Goal: Find specific fact: Find specific fact

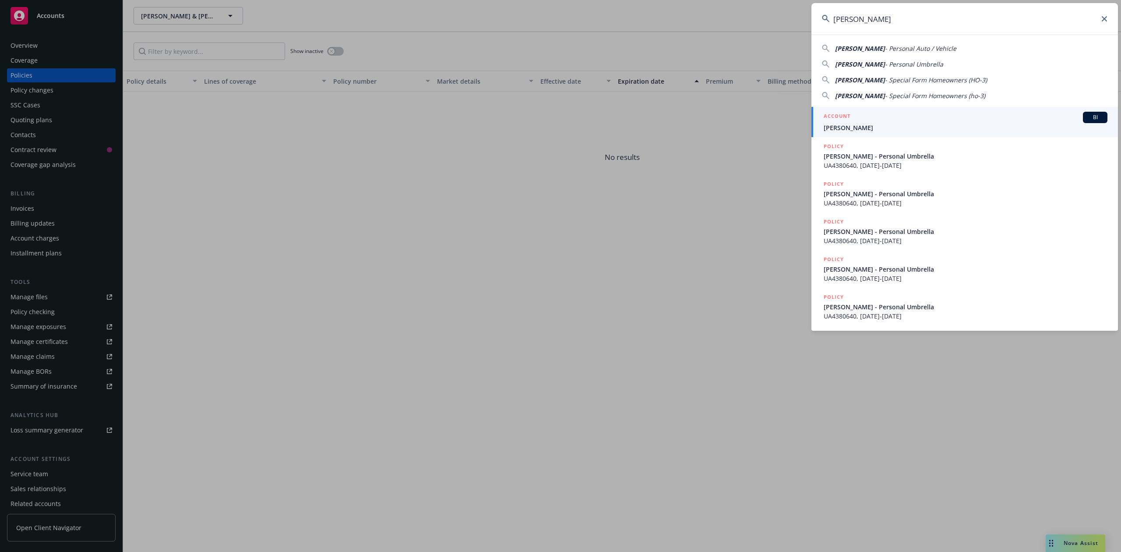
type input "[PERSON_NAME]"
click at [872, 114] on div "ACCOUNT BI" at bounding box center [965, 117] width 284 height 11
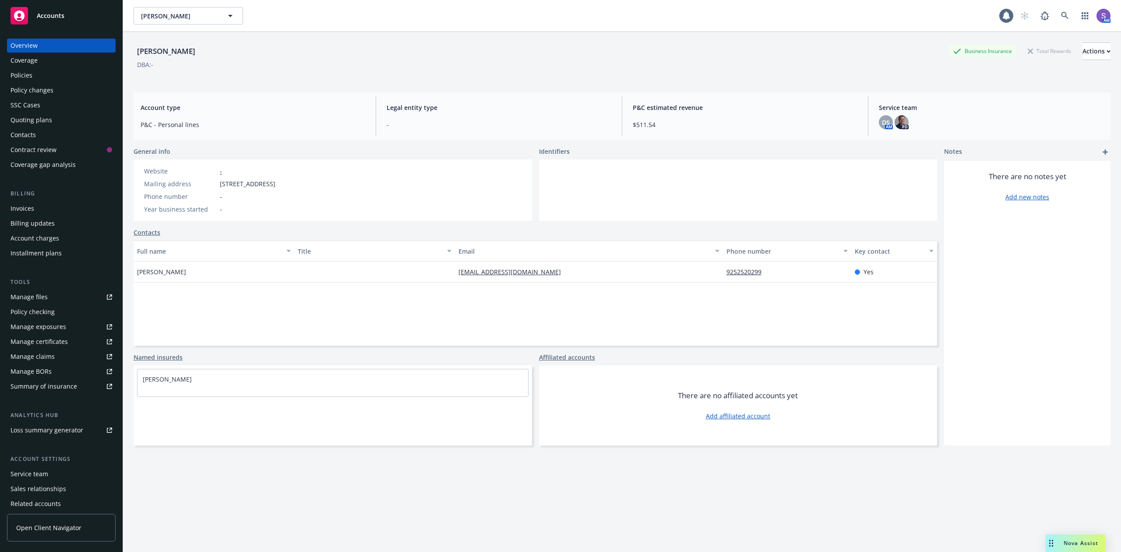
click at [275, 183] on span "[STREET_ADDRESS]" at bounding box center [248, 183] width 56 height 9
copy span "94565"
click at [1061, 18] on icon at bounding box center [1065, 16] width 8 height 8
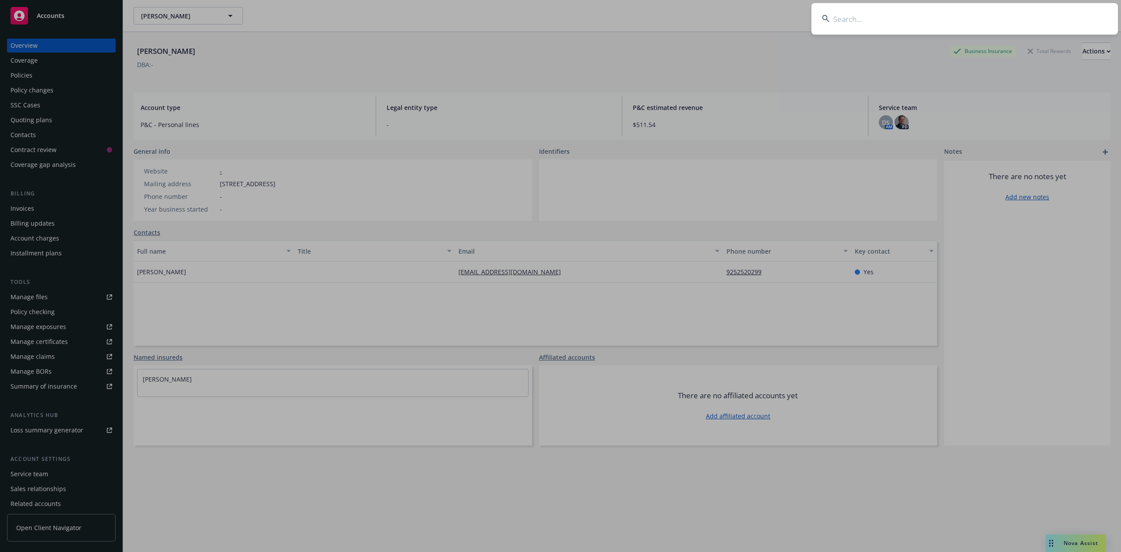
click at [901, 30] on input at bounding box center [964, 19] width 306 height 32
type input "[PERSON_NAME] [PERSON_NAME] & [PERSON_NAME]"
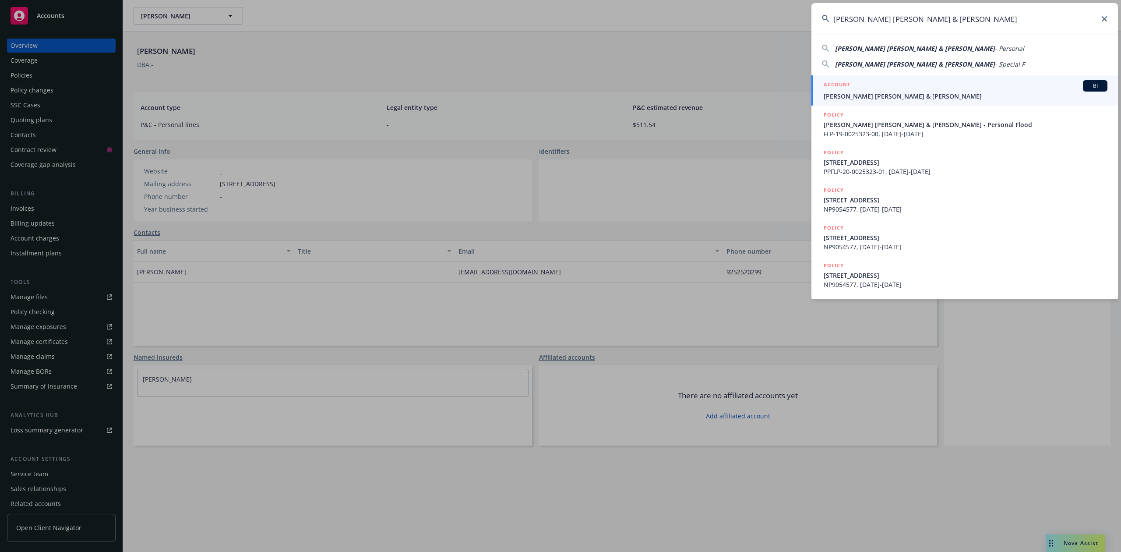
click at [864, 100] on span "[PERSON_NAME] [PERSON_NAME] & [PERSON_NAME]" at bounding box center [965, 95] width 284 height 9
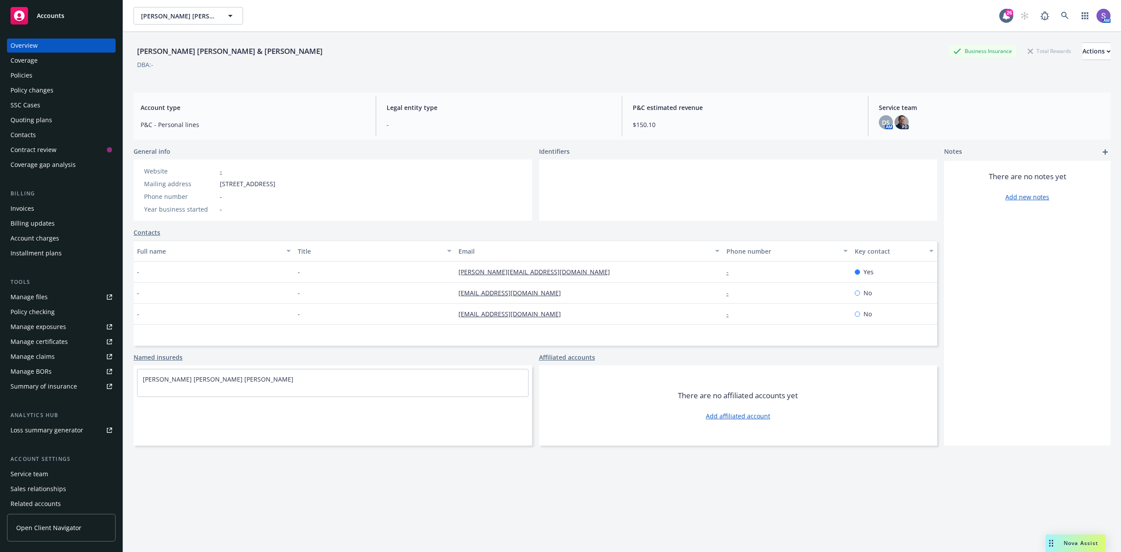
click at [275, 183] on span "[STREET_ADDRESS]" at bounding box center [248, 183] width 56 height 9
copy span "94509"
click at [1061, 12] on icon at bounding box center [1065, 16] width 8 height 8
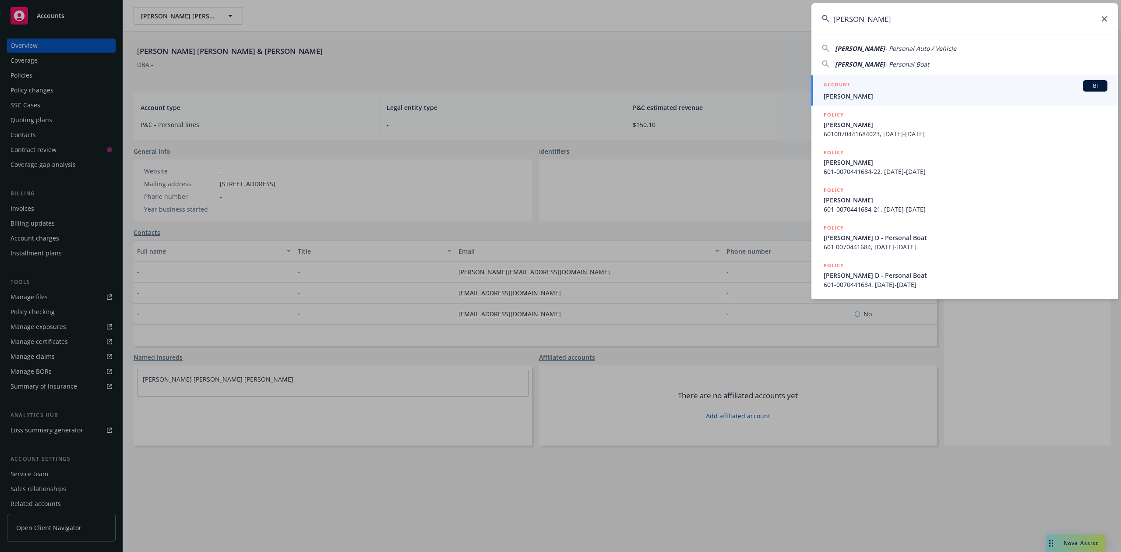
type input "[PERSON_NAME]"
click at [852, 86] on div "ACCOUNT BI" at bounding box center [965, 85] width 284 height 11
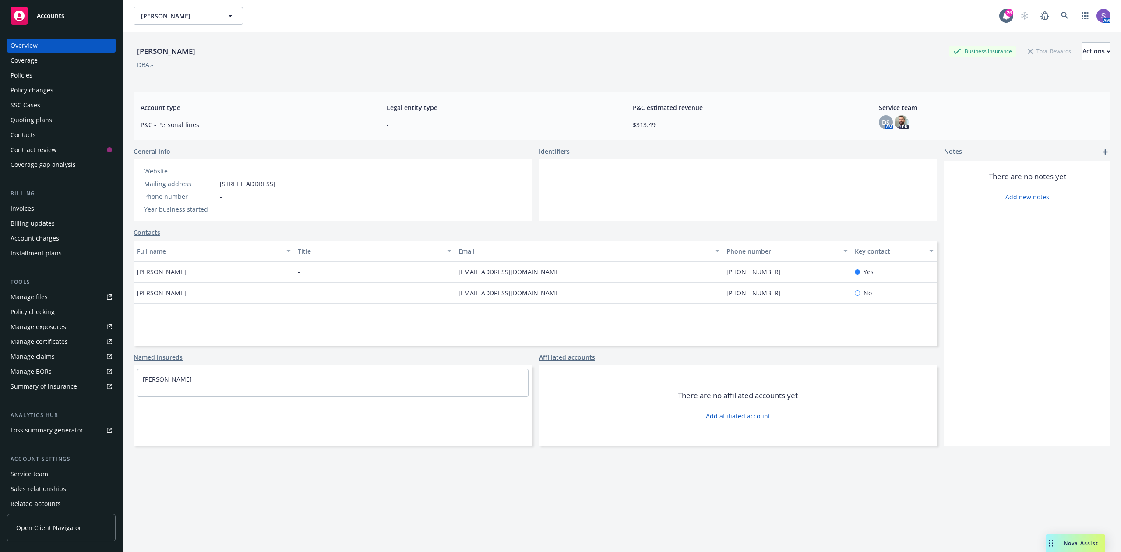
click at [27, 72] on div "Policies" at bounding box center [22, 75] width 22 height 14
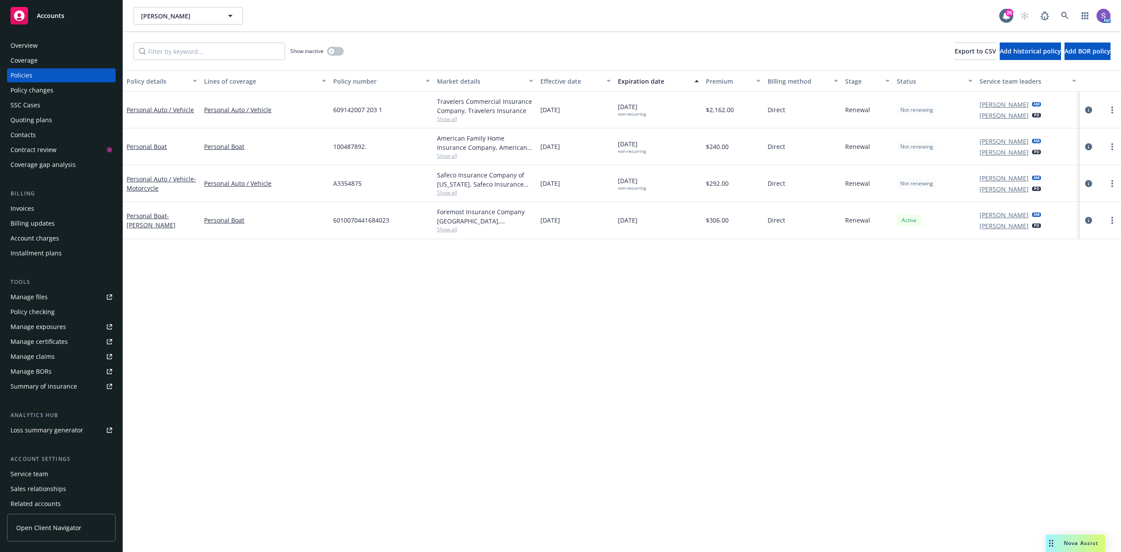
click at [345, 105] on span "609142007 203 1" at bounding box center [357, 109] width 49 height 9
copy span "609142007 203 1"
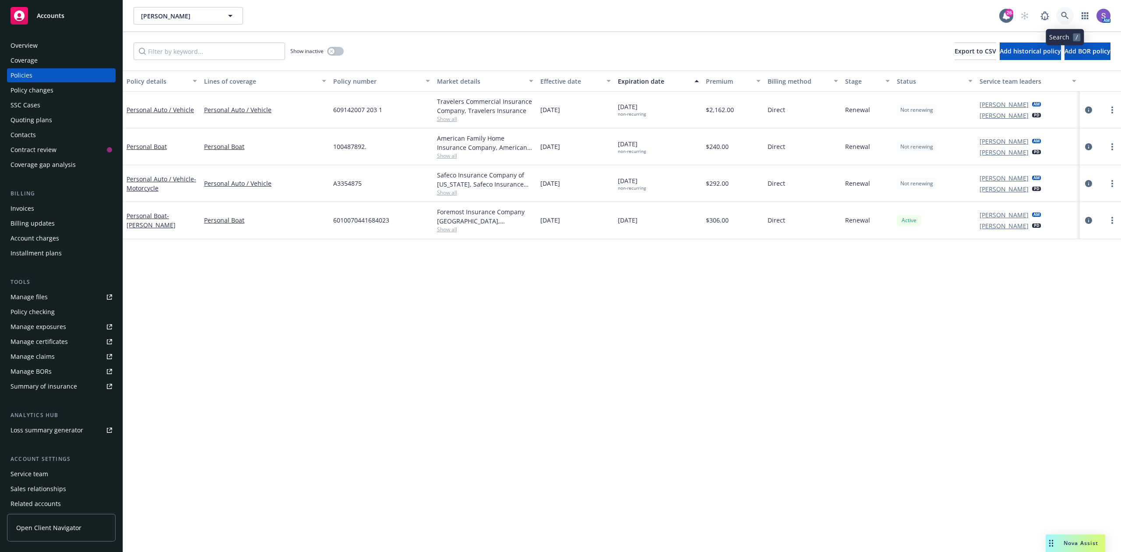
click at [1061, 12] on icon at bounding box center [1065, 16] width 8 height 8
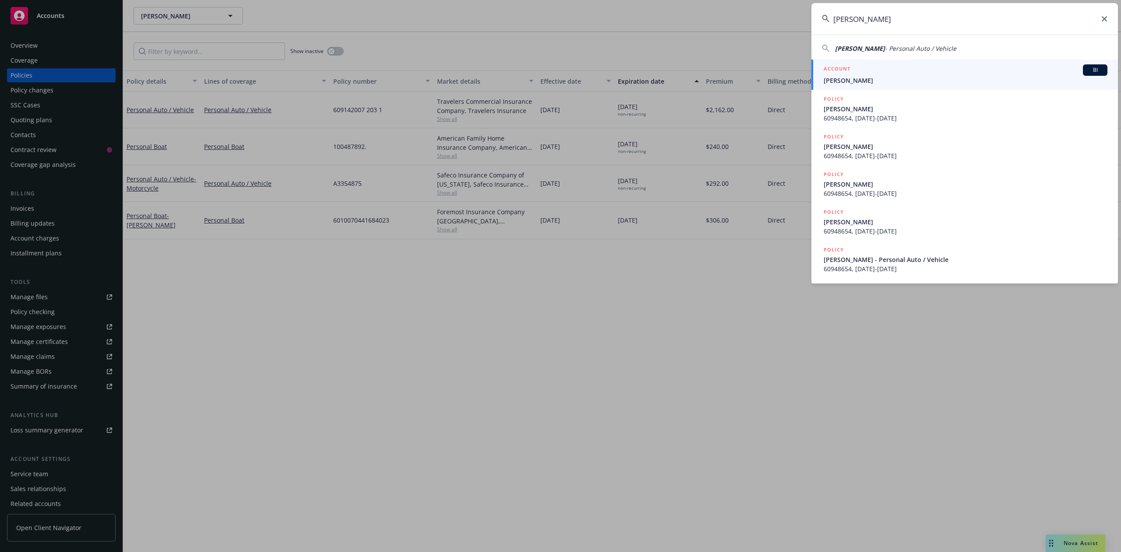
type input "[PERSON_NAME]"
click at [853, 79] on span "[PERSON_NAME]" at bounding box center [965, 80] width 284 height 9
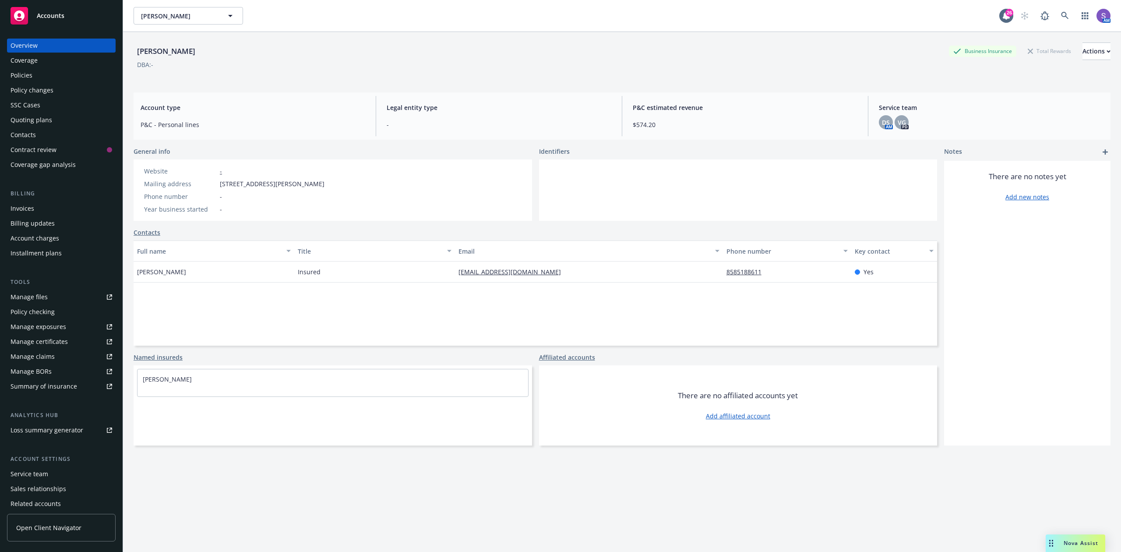
click at [17, 74] on div "Policies" at bounding box center [22, 75] width 22 height 14
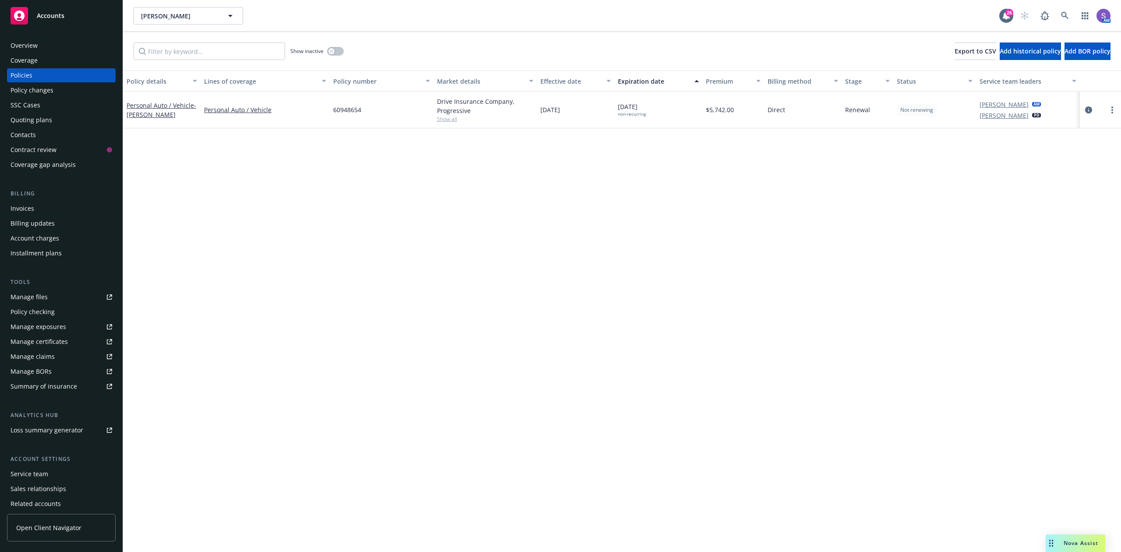
click at [348, 105] on span "60948654" at bounding box center [347, 109] width 28 height 9
copy span "60948654"
click at [345, 107] on span "60948654" at bounding box center [347, 109] width 28 height 9
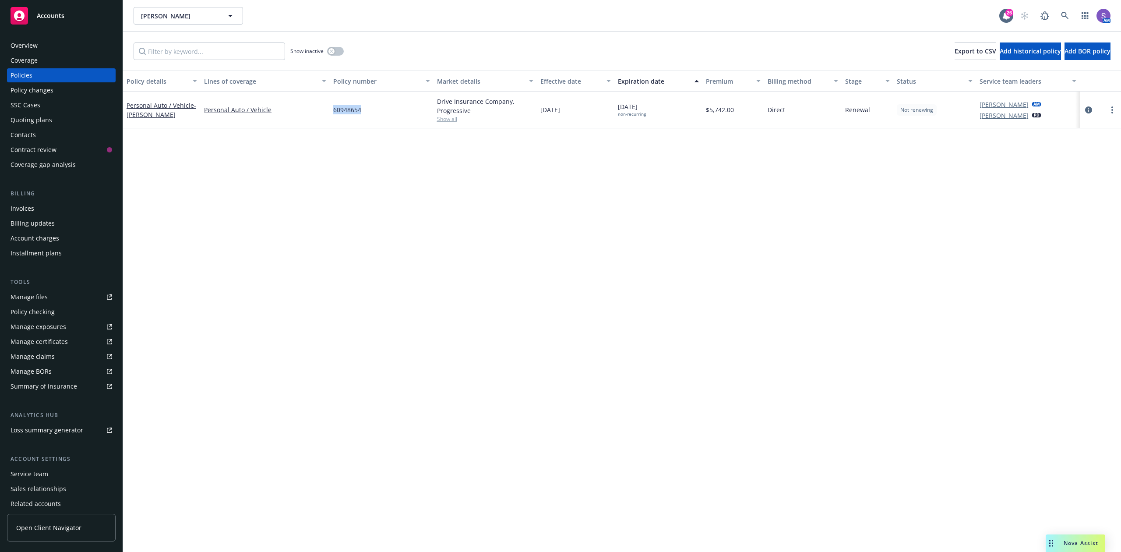
copy span "60948654"
click at [1089, 111] on icon "circleInformation" at bounding box center [1088, 109] width 7 height 7
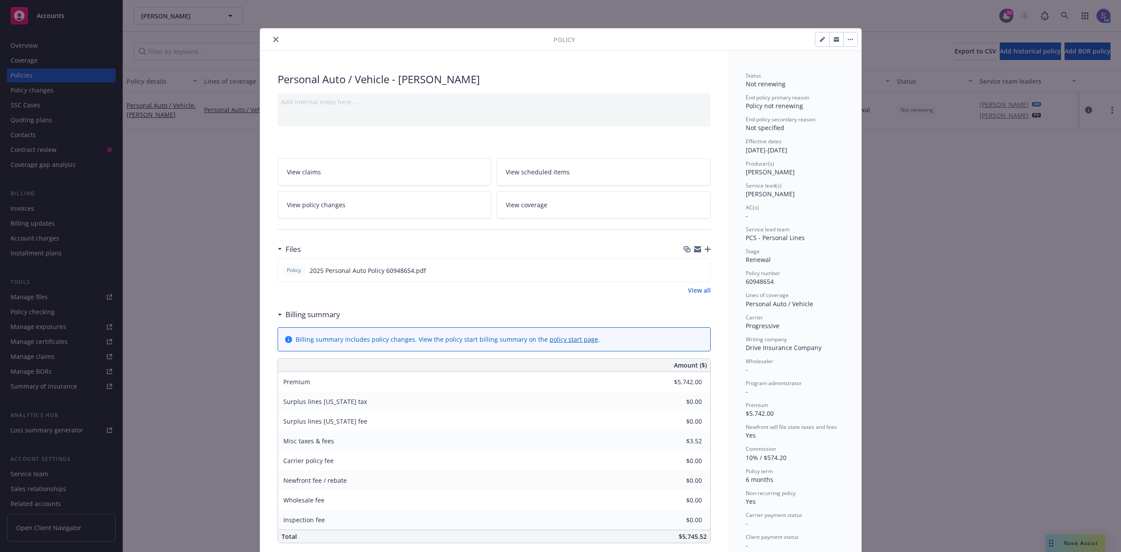
click at [273, 40] on icon "close" at bounding box center [275, 39] width 5 height 5
